Goal: Task Accomplishment & Management: Manage account settings

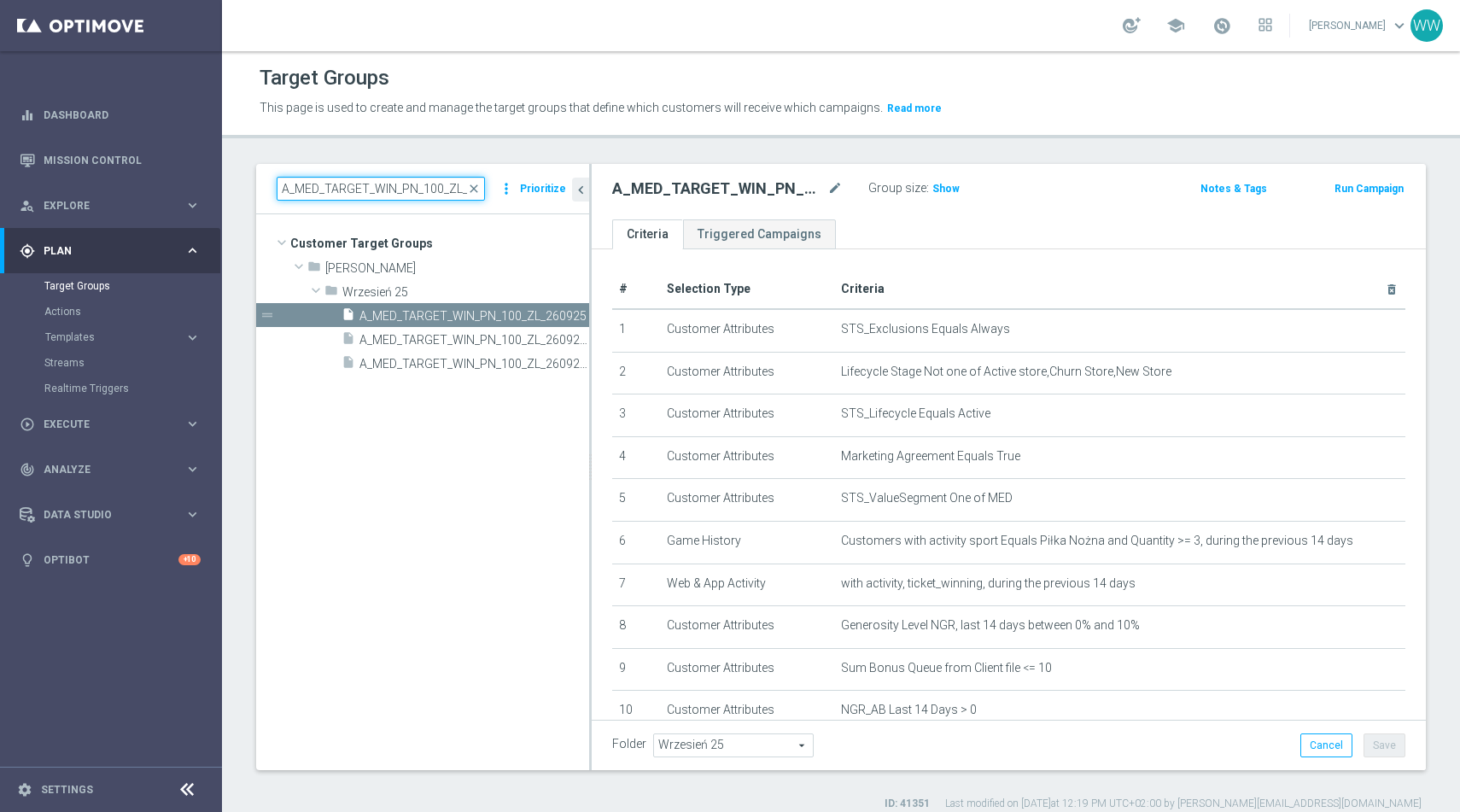
click at [384, 183] on input "A_MED_TARGET_WIN_PN_100_ZL_260925" at bounding box center [381, 189] width 209 height 24
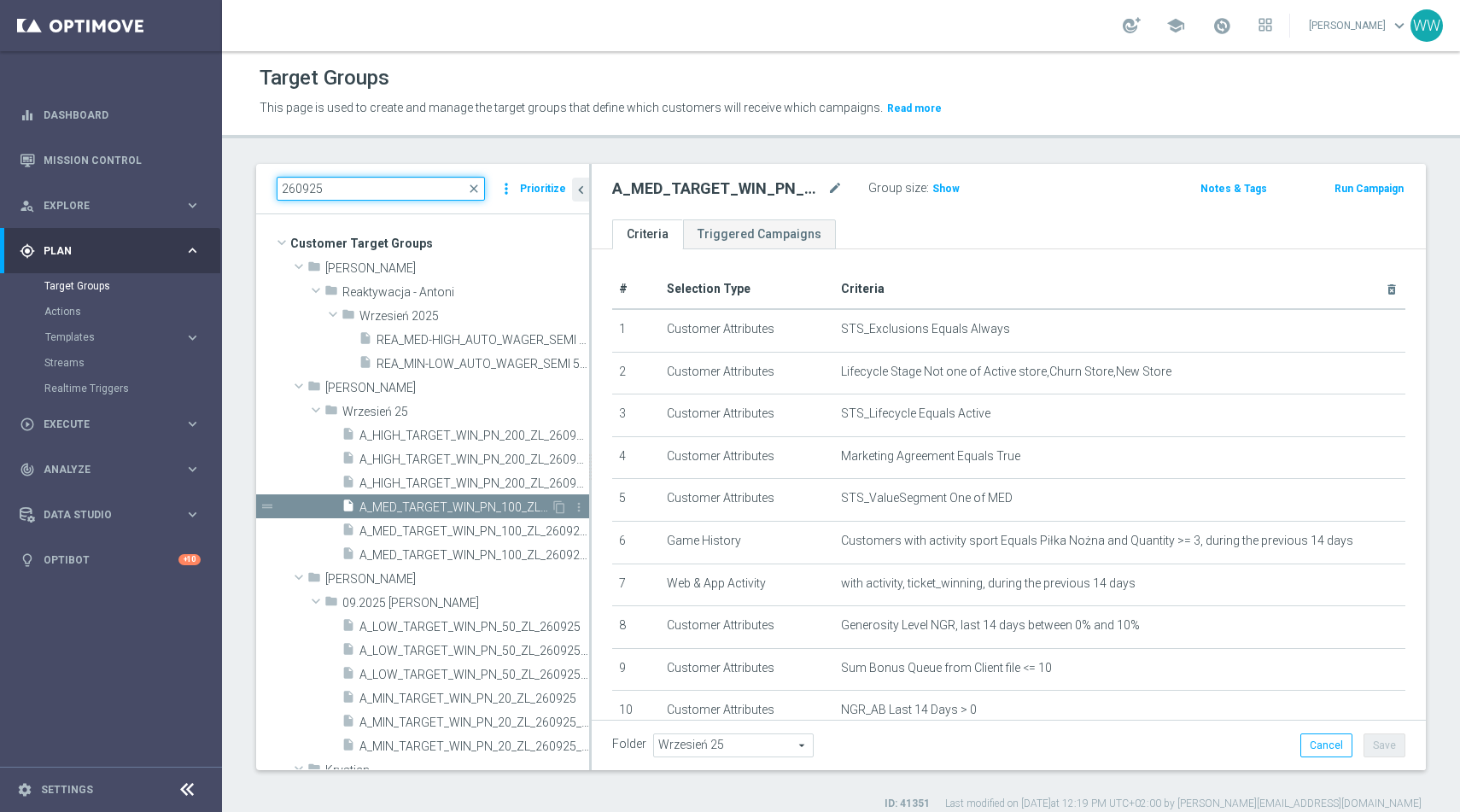
scroll to position [16, 0]
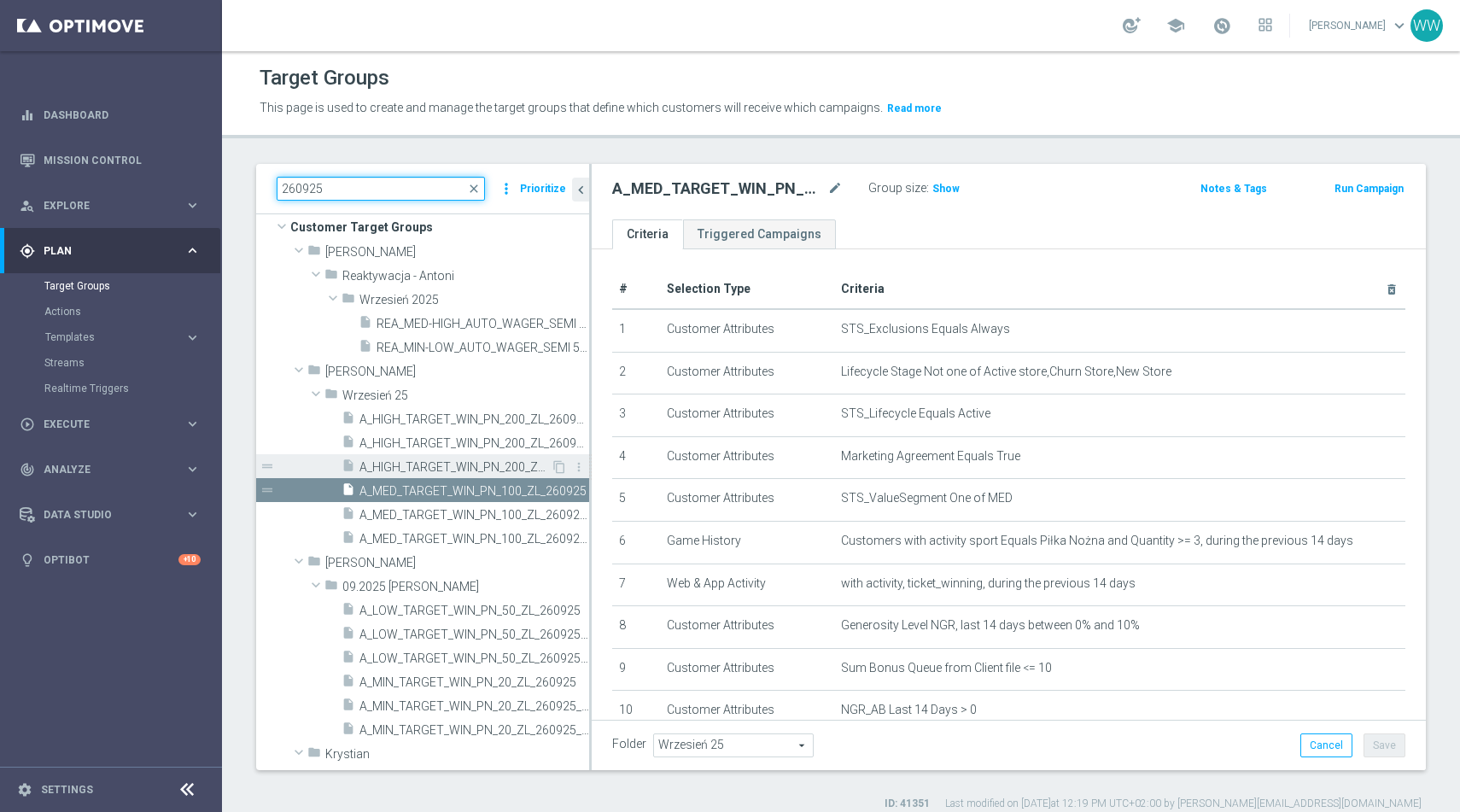
type input "260925"
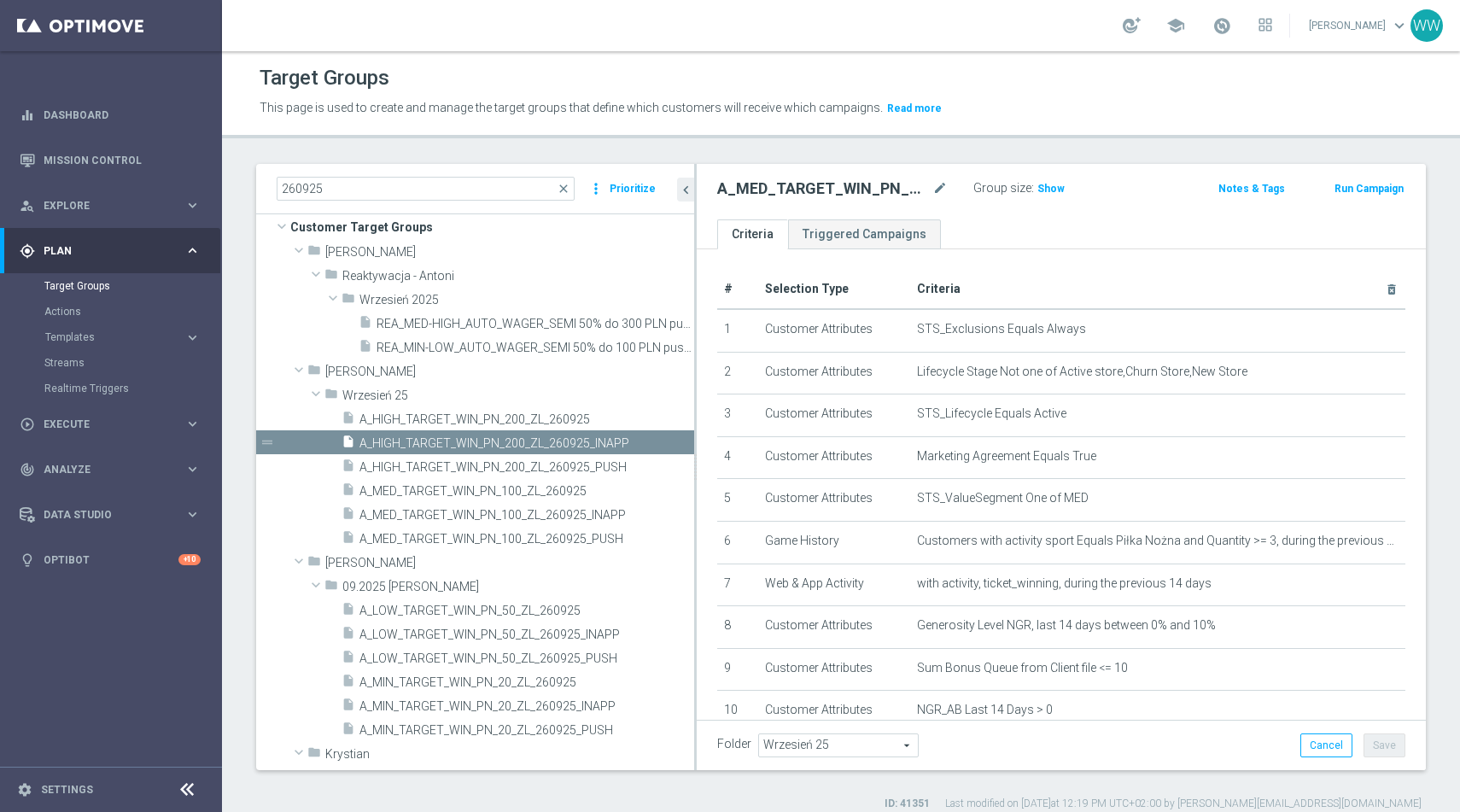
drag, startPoint x: 590, startPoint y: 455, endPoint x: 695, endPoint y: 455, distance: 105.0
click at [695, 455] on div at bounding box center [695, 467] width 3 height 606
click at [547, 426] on span "A_HIGH_TARGET_WIN_PN_200_ZL_260925" at bounding box center [506, 419] width 294 height 15
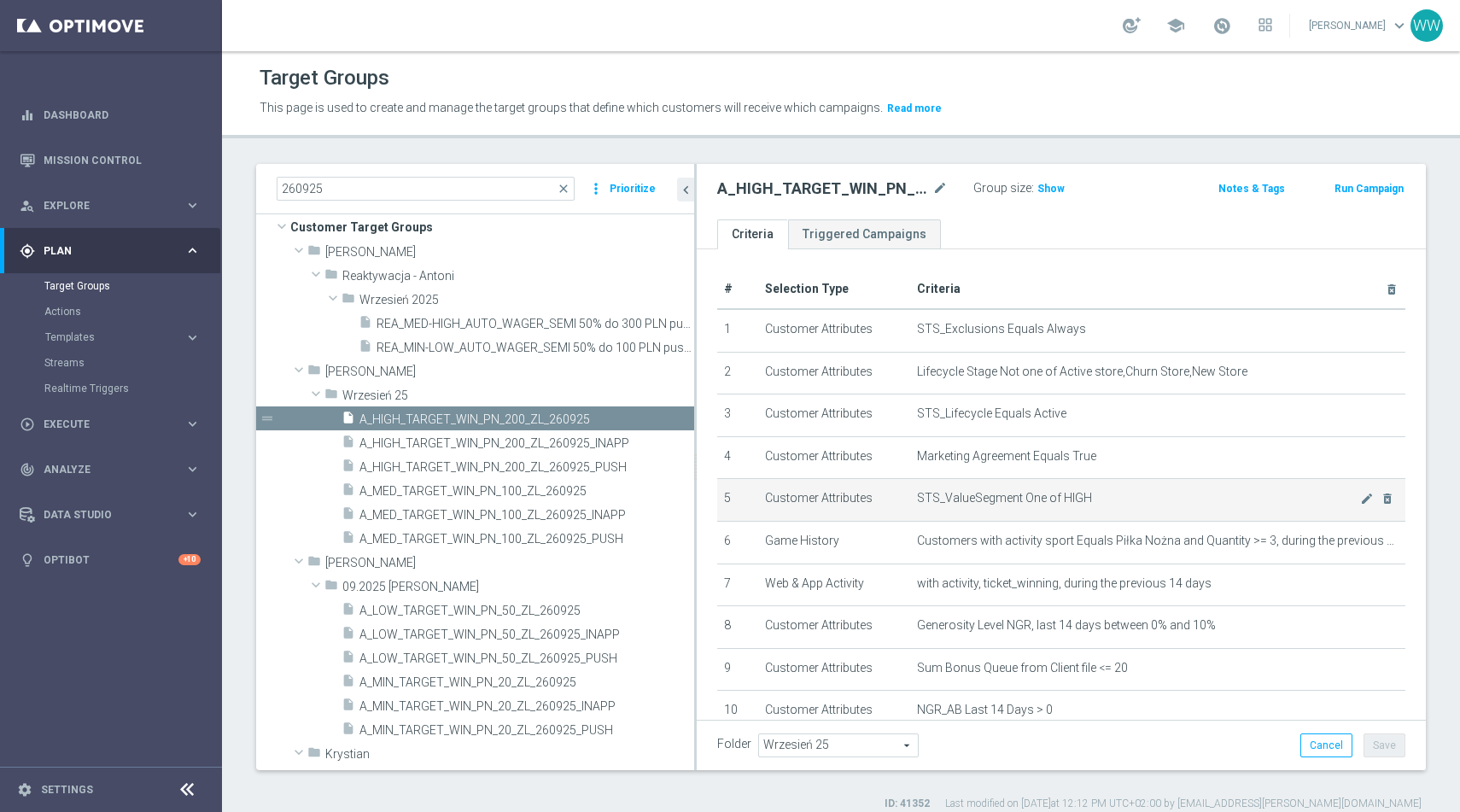
scroll to position [12, 0]
